Goal: Information Seeking & Learning: Learn about a topic

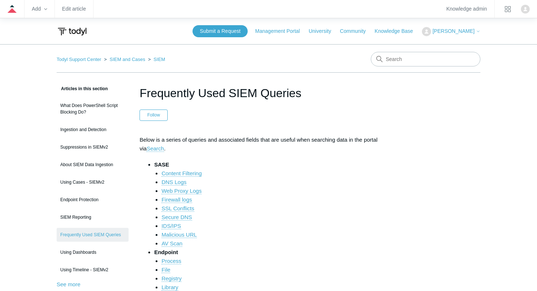
scroll to position [464, 0]
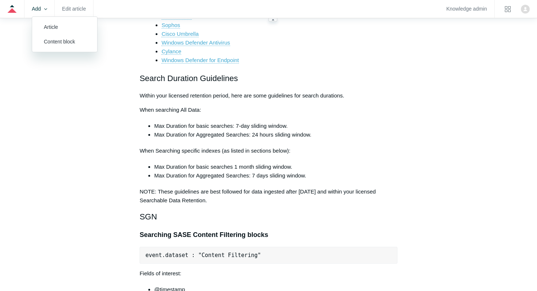
click at [38, 8] on zd-hc-trigger "Add" at bounding box center [39, 9] width 15 height 4
click at [54, 27] on link "Article" at bounding box center [64, 27] width 65 height 15
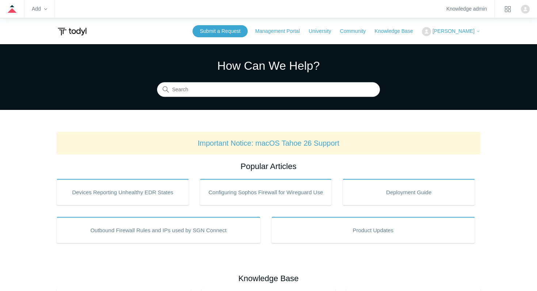
scroll to position [18, 0]
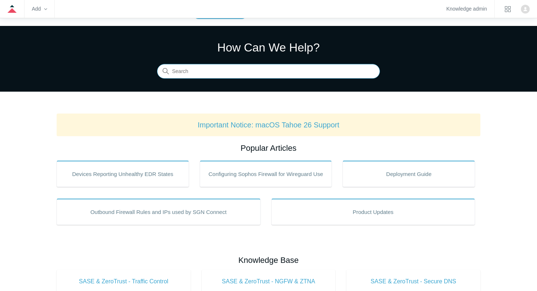
click at [206, 74] on input "Search" at bounding box center [268, 71] width 223 height 15
type input "tuning"
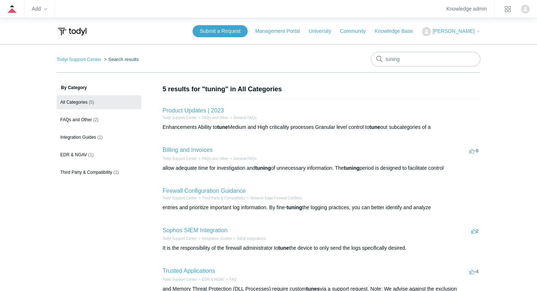
scroll to position [3, 0]
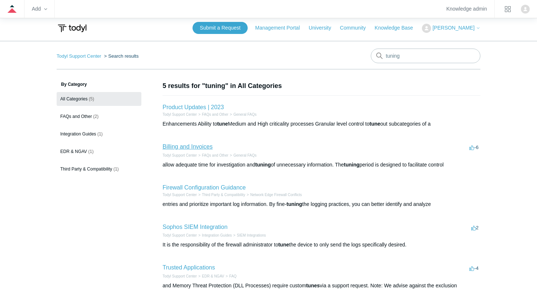
click at [200, 149] on link "Billing and Invoices" at bounding box center [188, 147] width 50 height 6
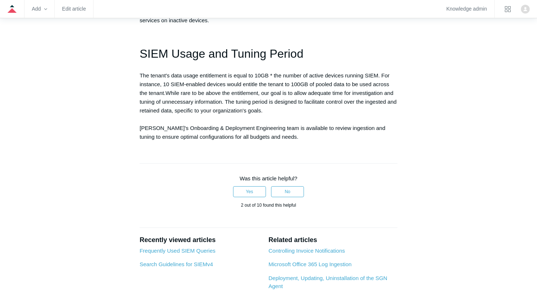
scroll to position [451, 0]
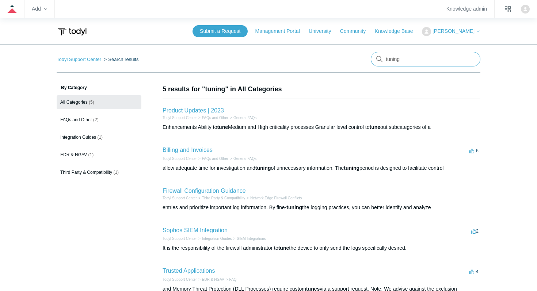
click at [402, 59] on input "tuning" at bounding box center [426, 59] width 110 height 15
type input "tune"
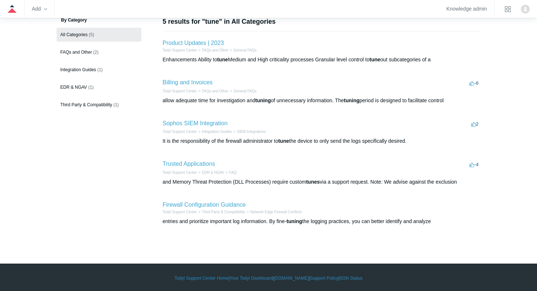
scroll to position [69, 0]
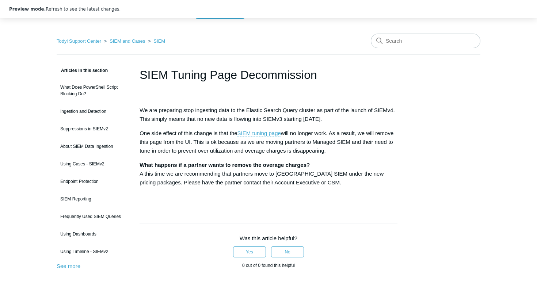
click at [259, 136] on link "SIEM tuning page" at bounding box center [260, 133] width 44 height 7
click at [259, 135] on link "SIEM tuning page" at bounding box center [260, 133] width 44 height 7
